Goal: Task Accomplishment & Management: Use online tool/utility

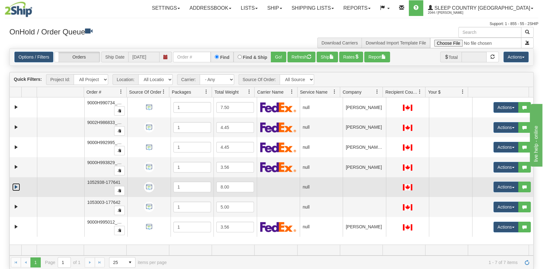
click at [14, 186] on link "Expand" at bounding box center [16, 187] width 8 height 8
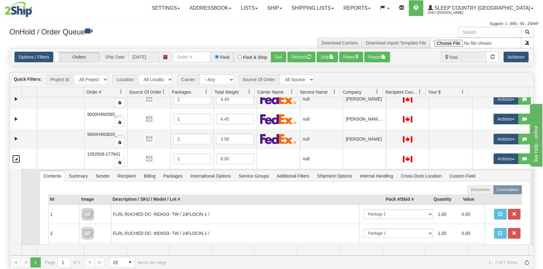
scroll to position [57, 0]
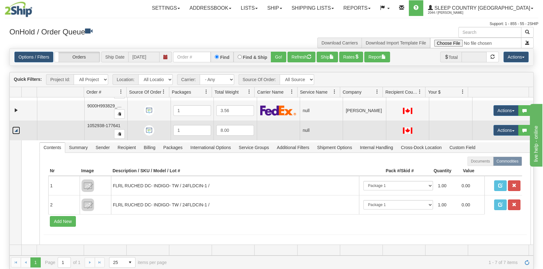
click at [16, 132] on link "Collapse" at bounding box center [16, 131] width 8 height 8
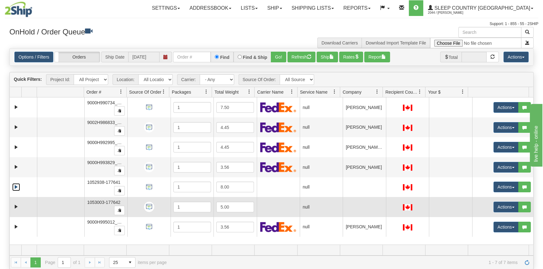
click at [12, 205] on td at bounding box center [23, 207] width 27 height 20
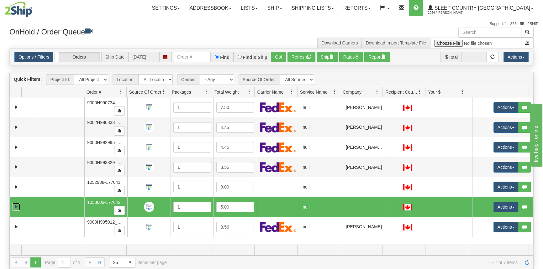
click at [13, 206] on link "Expand" at bounding box center [16, 207] width 8 height 8
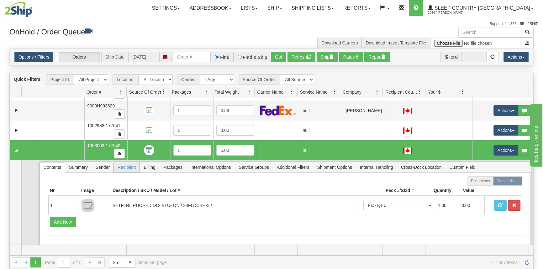
click at [127, 165] on span "Recipient" at bounding box center [127, 167] width 26 height 10
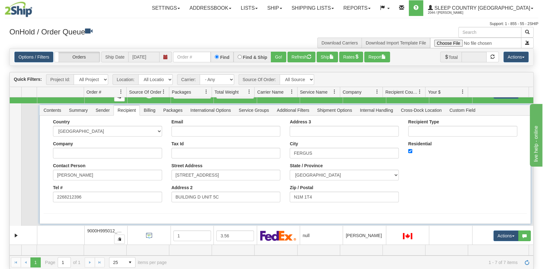
scroll to position [57, 0]
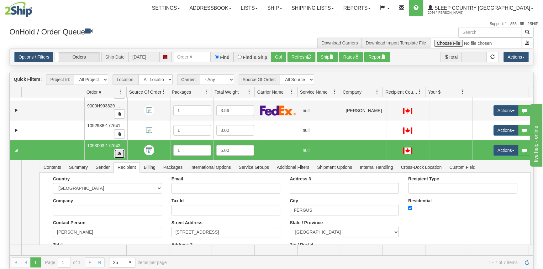
click at [121, 156] on button "button" at bounding box center [119, 153] width 11 height 9
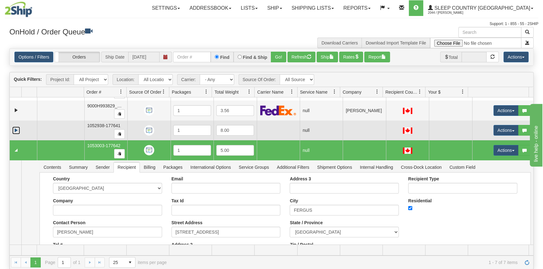
click at [19, 131] on link "Expand" at bounding box center [16, 131] width 8 height 8
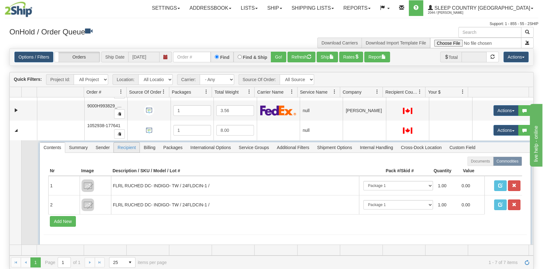
click at [137, 146] on span "Recipient" at bounding box center [127, 148] width 26 height 10
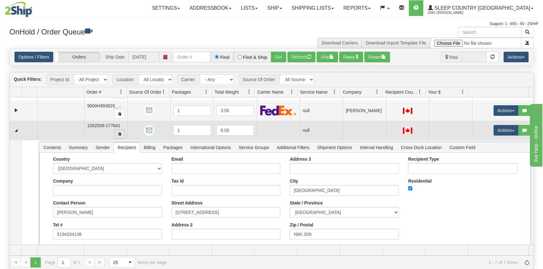
click at [118, 133] on span "button" at bounding box center [120, 134] width 4 height 4
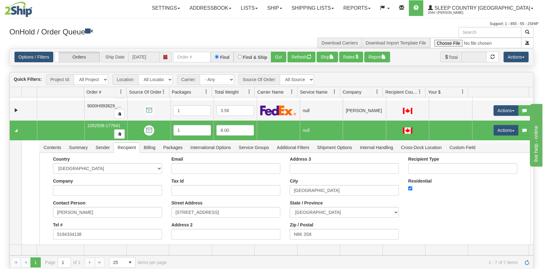
click at [17, 124] on td at bounding box center [23, 131] width 27 height 20
drag, startPoint x: 17, startPoint y: 129, endPoint x: 35, endPoint y: 126, distance: 18.7
click at [17, 129] on link "Collapse" at bounding box center [16, 131] width 8 height 8
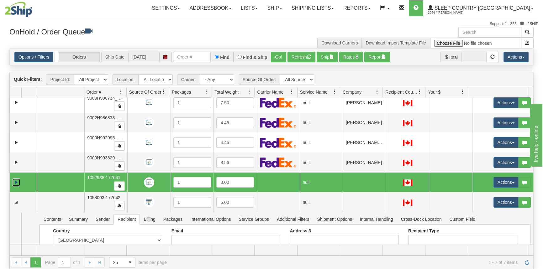
scroll to position [0, 0]
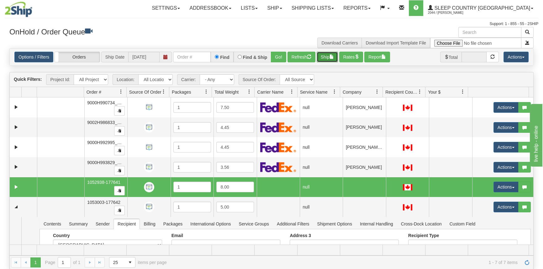
click at [326, 58] on button "Ship" at bounding box center [327, 57] width 21 height 11
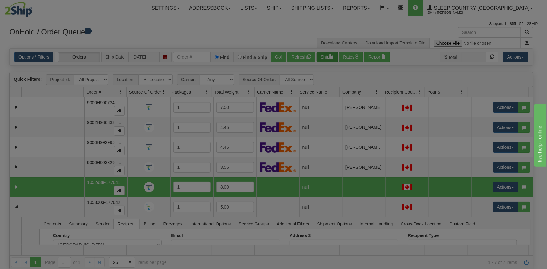
click at [326, 58] on body "Toggle navigation Settings Shipping Preferences Fields Preferences" at bounding box center [273, 134] width 547 height 269
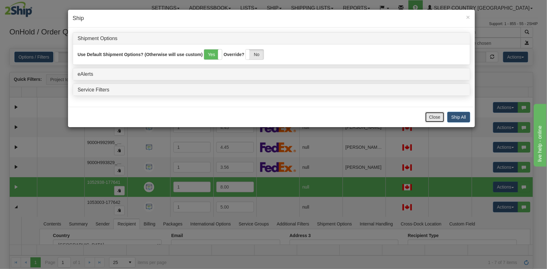
click at [434, 116] on button "Close" at bounding box center [434, 117] width 19 height 11
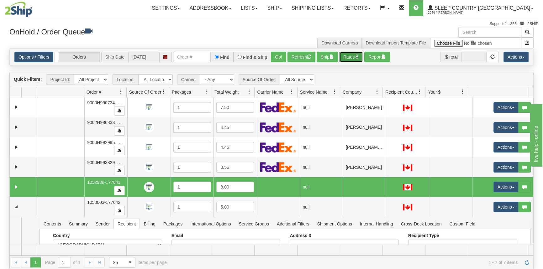
click at [350, 59] on button "Rates" at bounding box center [351, 57] width 24 height 11
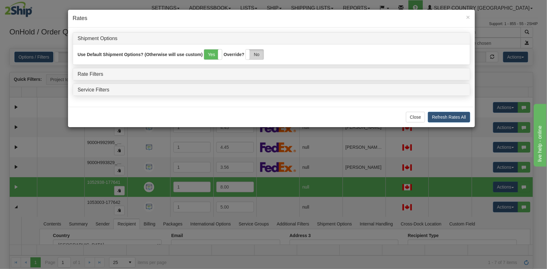
click at [254, 58] on label "No" at bounding box center [255, 55] width 18 height 10
click at [95, 73] on link "Rate Filters" at bounding box center [91, 73] width 26 height 5
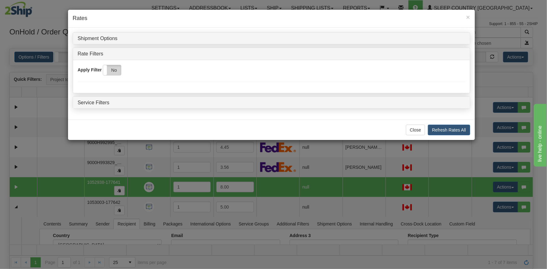
click at [115, 69] on label "No" at bounding box center [112, 70] width 18 height 10
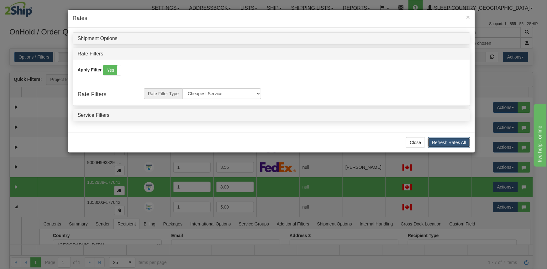
click at [437, 138] on button "Refresh Rates All" at bounding box center [449, 142] width 42 height 11
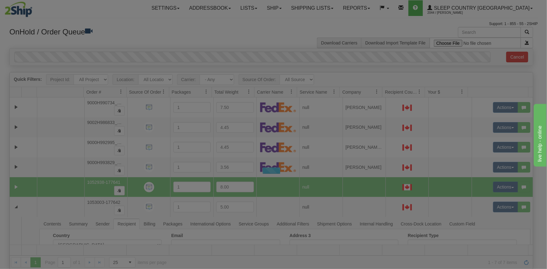
click at [438, 139] on div at bounding box center [273, 134] width 547 height 269
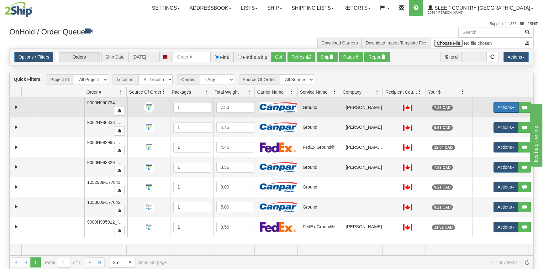
click at [494, 107] on button "Actions" at bounding box center [505, 107] width 25 height 11
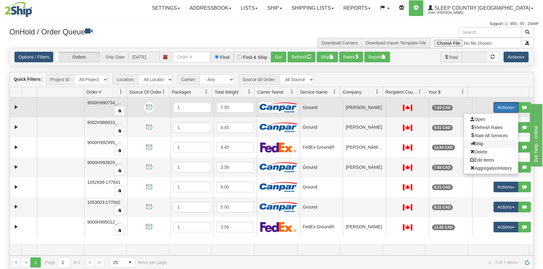
click at [478, 142] on span "Ship" at bounding box center [476, 143] width 13 height 5
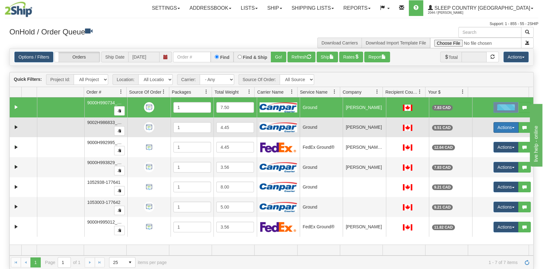
click at [507, 126] on button "Actions" at bounding box center [505, 127] width 25 height 11
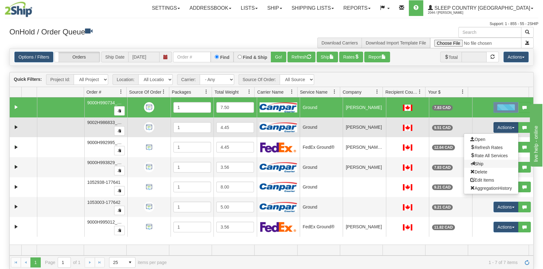
click at [487, 160] on link "Ship" at bounding box center [491, 164] width 54 height 8
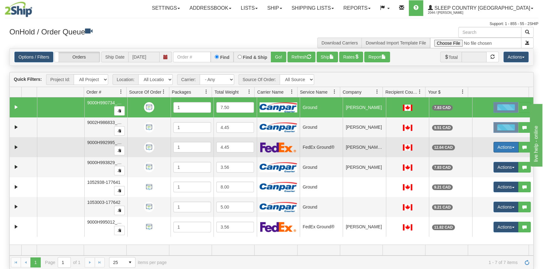
click at [505, 146] on button "Actions" at bounding box center [505, 147] width 25 height 11
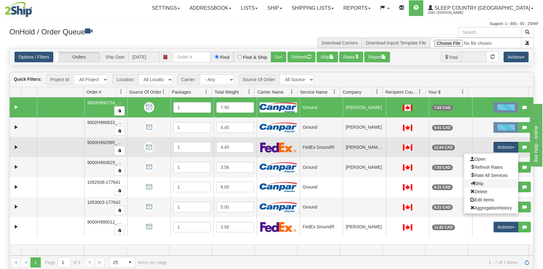
click at [483, 183] on link "Ship" at bounding box center [491, 184] width 54 height 8
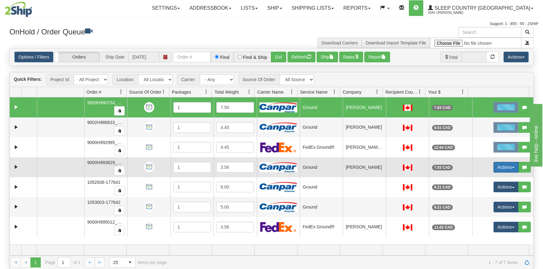
click at [503, 167] on button "Actions" at bounding box center [505, 167] width 25 height 11
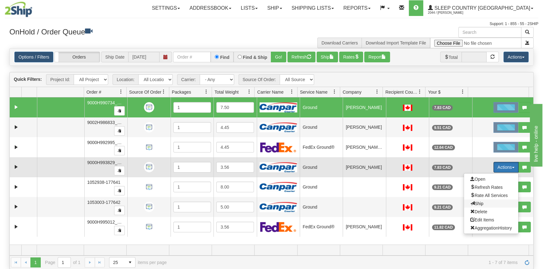
drag, startPoint x: 476, startPoint y: 204, endPoint x: 481, endPoint y: 194, distance: 11.1
click at [476, 204] on span "Ship" at bounding box center [476, 203] width 13 height 5
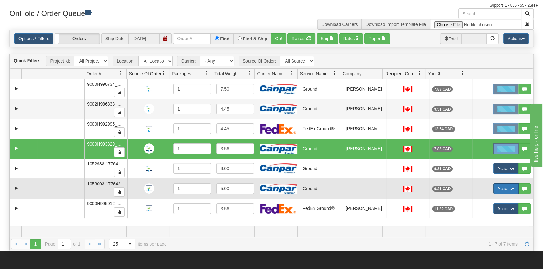
scroll to position [28, 0]
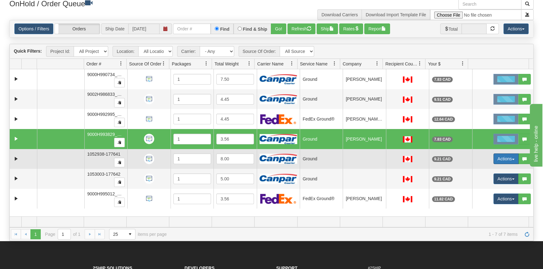
click at [499, 160] on button "Actions" at bounding box center [505, 159] width 25 height 11
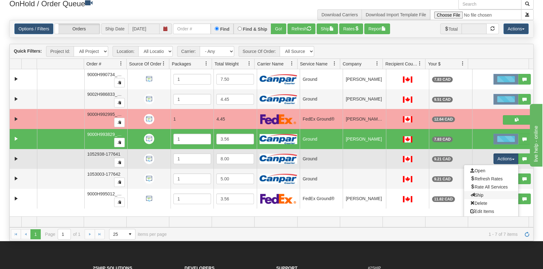
click at [481, 195] on link "Ship" at bounding box center [491, 195] width 54 height 8
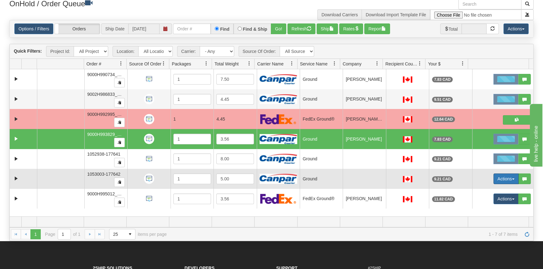
click at [501, 182] on button "Actions" at bounding box center [505, 179] width 25 height 11
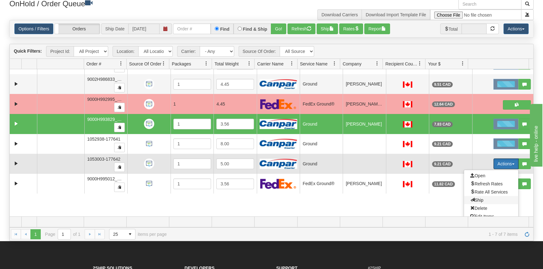
scroll to position [29, 0]
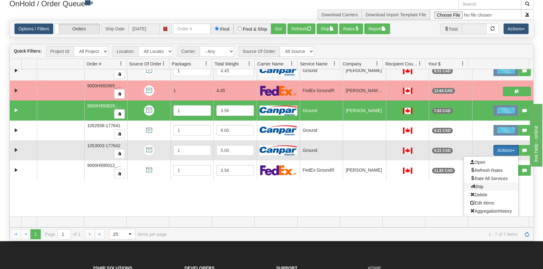
click at [478, 187] on span "Ship" at bounding box center [476, 186] width 13 height 5
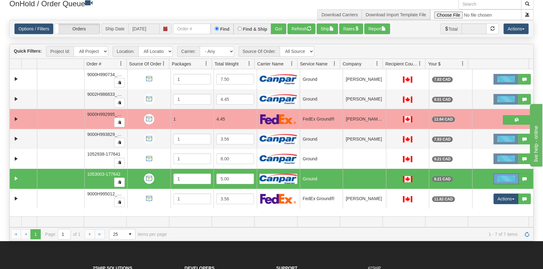
scroll to position [0, 0]
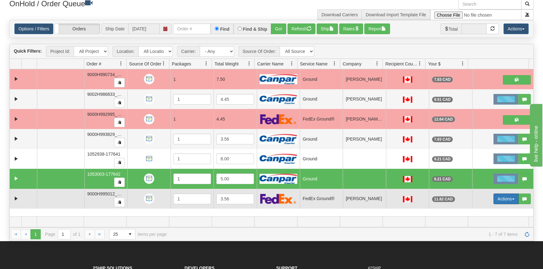
click at [505, 203] on button "Actions" at bounding box center [505, 199] width 25 height 11
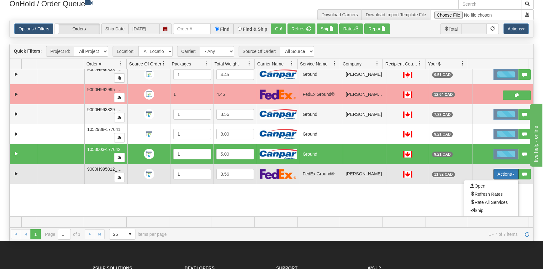
scroll to position [49, 0]
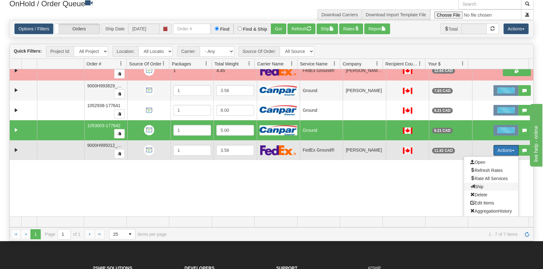
click at [475, 186] on span "Ship" at bounding box center [476, 186] width 13 height 5
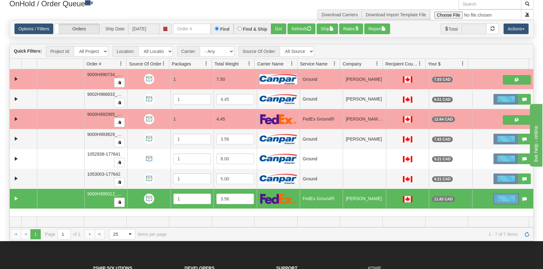
scroll to position [0, 0]
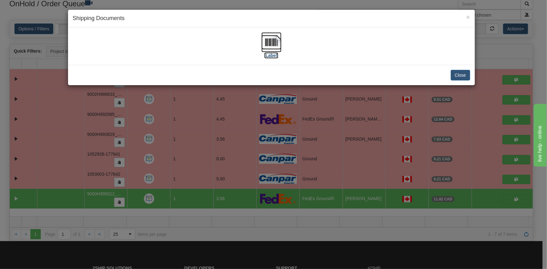
click at [269, 53] on label "[Label]" at bounding box center [271, 55] width 14 height 6
drag, startPoint x: 465, startPoint y: 76, endPoint x: 484, endPoint y: 34, distance: 45.9
click at [465, 76] on button "Close" at bounding box center [460, 75] width 19 height 11
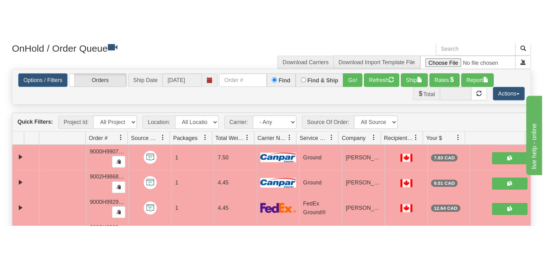
scroll to position [28, 0]
